Goal: Use online tool/utility: Utilize a website feature to perform a specific function

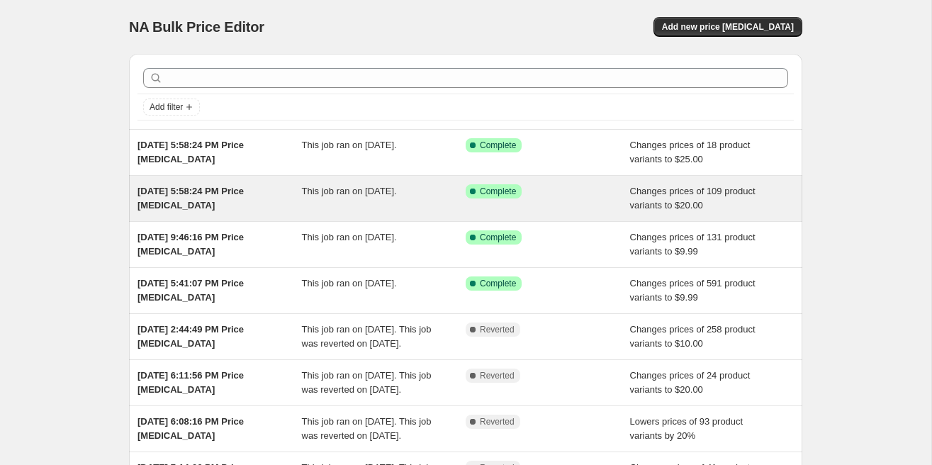
click at [556, 195] on div "Success Complete Complete" at bounding box center [537, 191] width 143 height 14
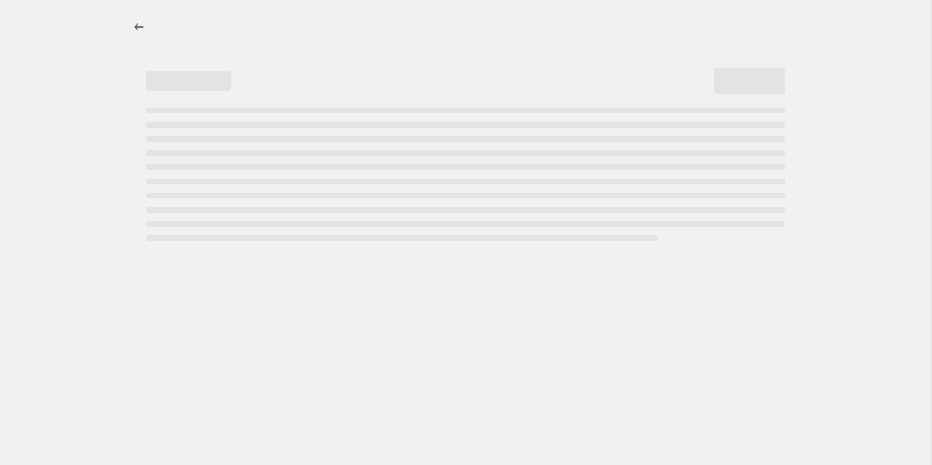
select select "no_change"
select select "collection"
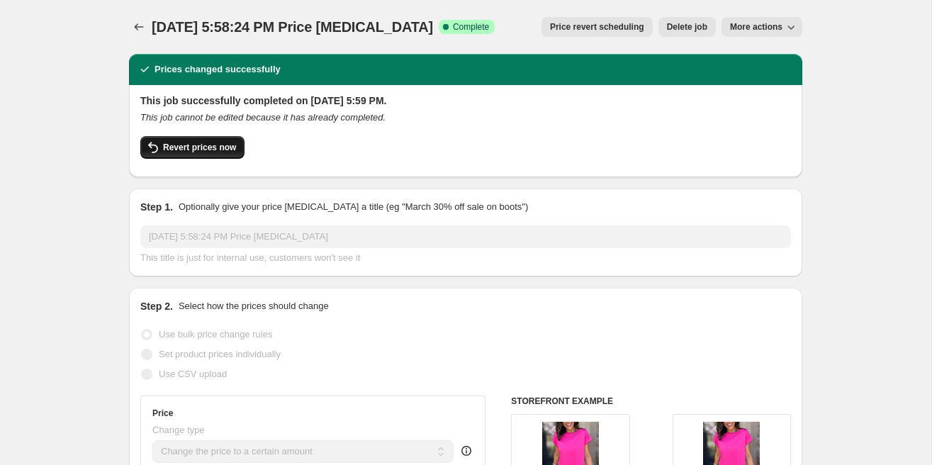
click at [208, 147] on span "Revert prices now" at bounding box center [199, 147] width 73 height 11
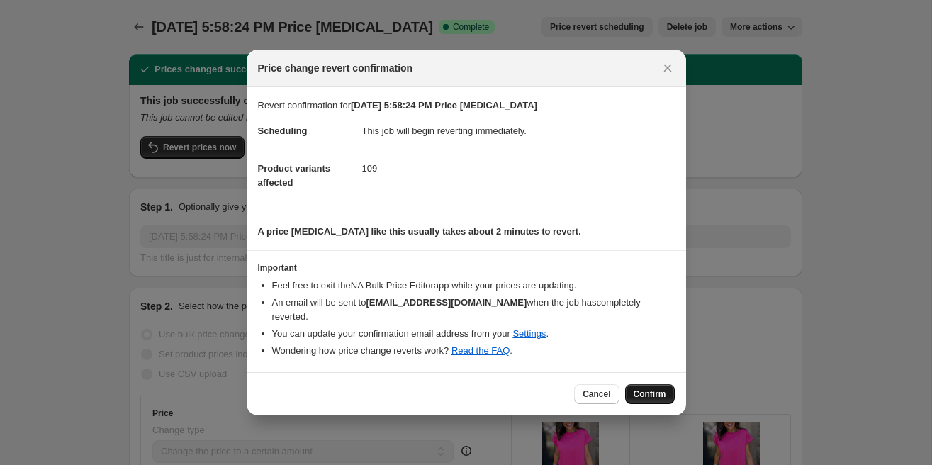
click at [641, 388] on span "Confirm" at bounding box center [650, 393] width 33 height 11
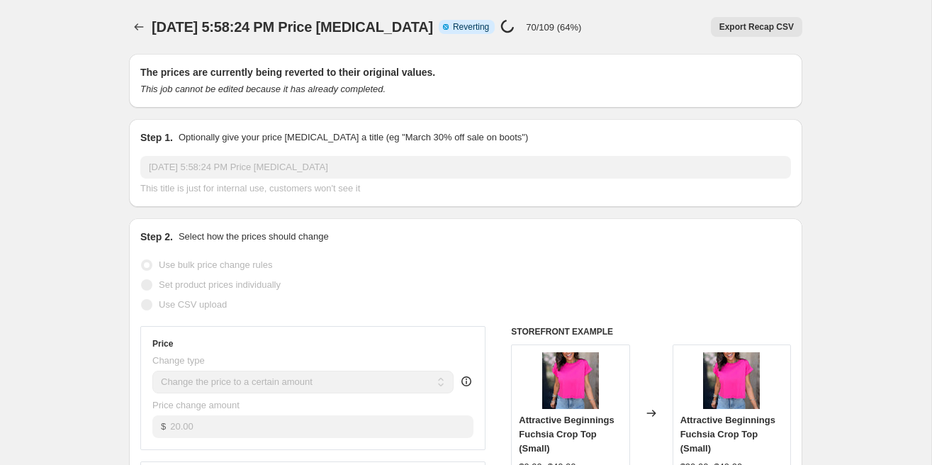
select select "no_change"
select select "collection"
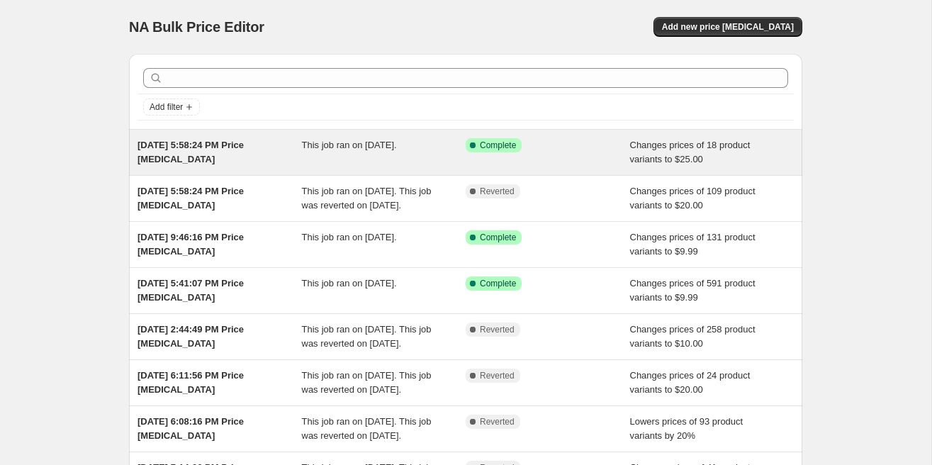
click at [299, 165] on div "[DATE] 5:58:24 PM Price [MEDICAL_DATA]" at bounding box center [219, 152] width 164 height 28
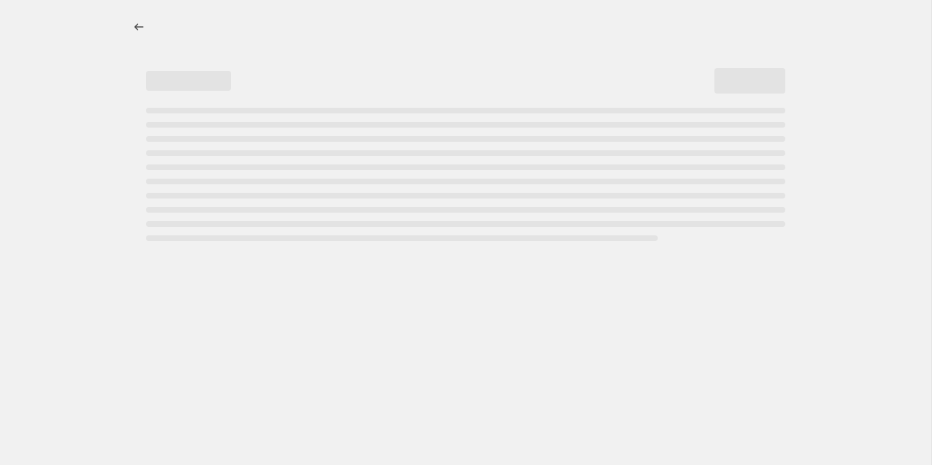
select select "no_change"
select select "collection"
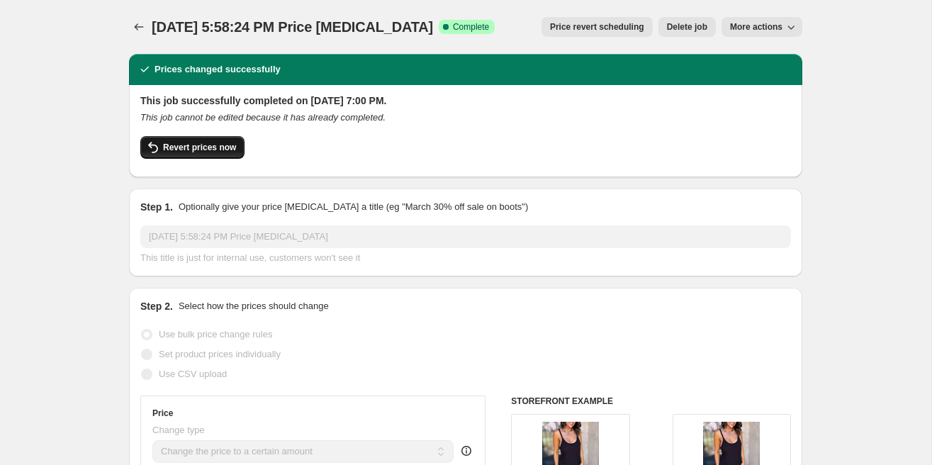
click at [222, 144] on span "Revert prices now" at bounding box center [199, 147] width 73 height 11
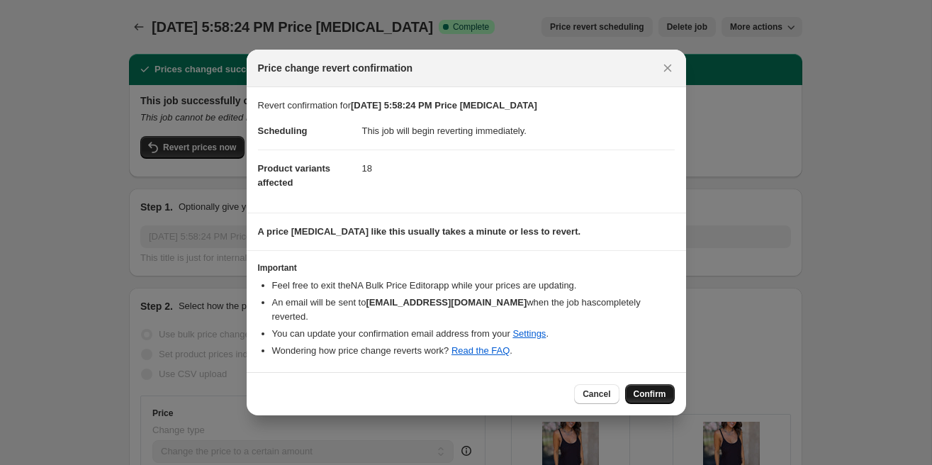
click at [643, 388] on span "Confirm" at bounding box center [650, 393] width 33 height 11
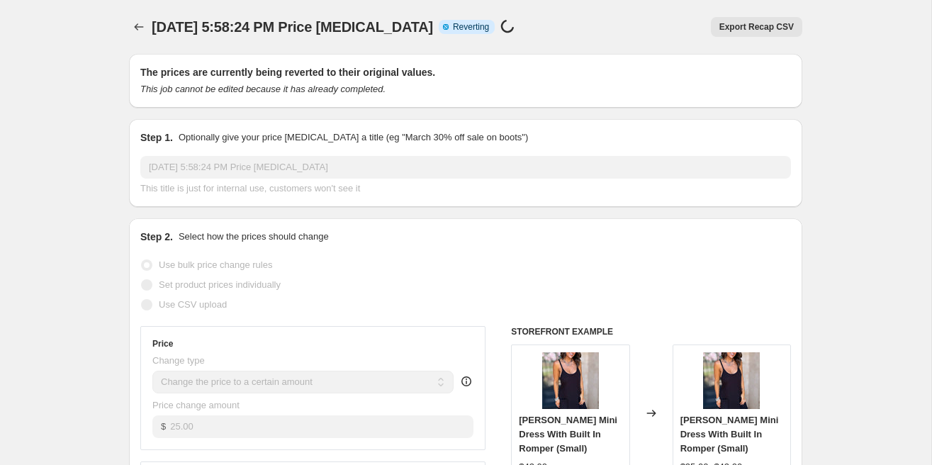
select select "no_change"
select select "collection"
